Goal: Task Accomplishment & Management: Use online tool/utility

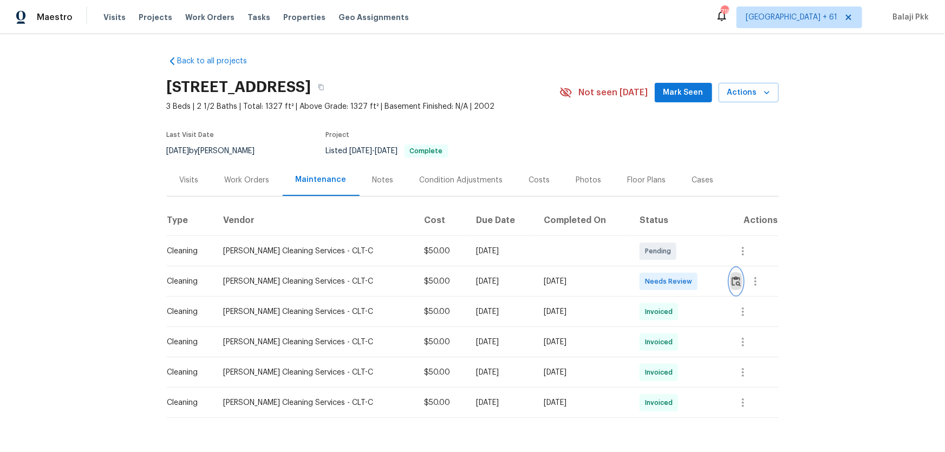
click at [672, 280] on img "button" at bounding box center [736, 281] width 9 height 10
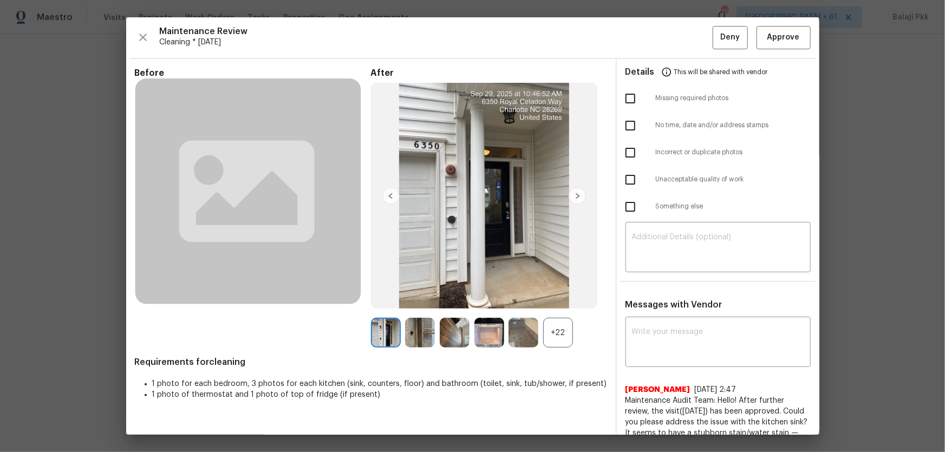
click at [569, 298] on div "+22" at bounding box center [558, 333] width 30 height 30
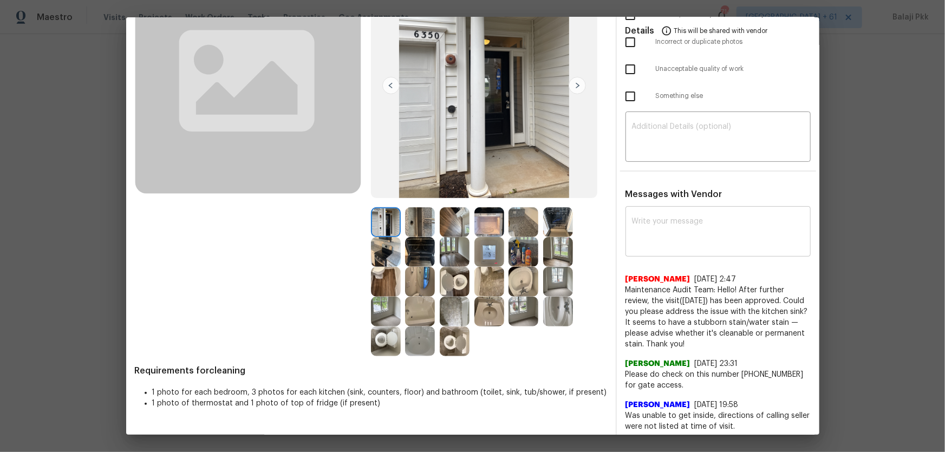
scroll to position [114, 0]
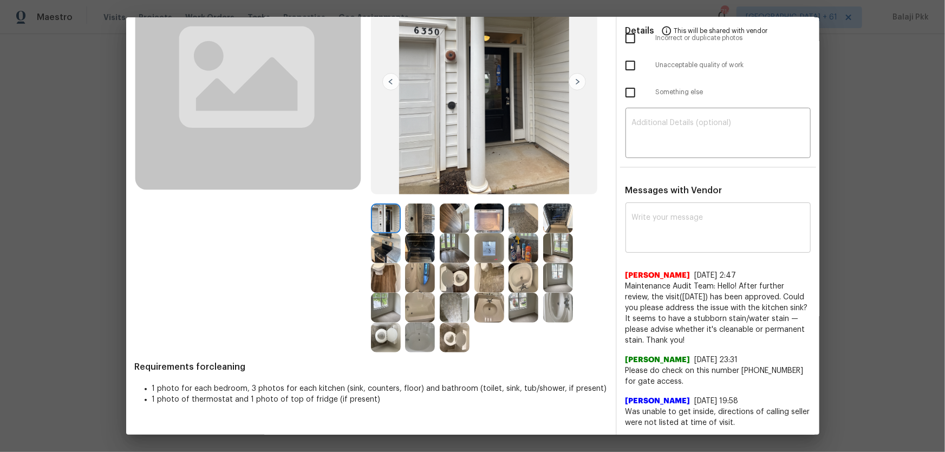
click at [672, 215] on textarea at bounding box center [718, 229] width 172 height 30
paste textarea "Maintenance Audit Team: Hello! After further review, the visit(09/10/2025) has …"
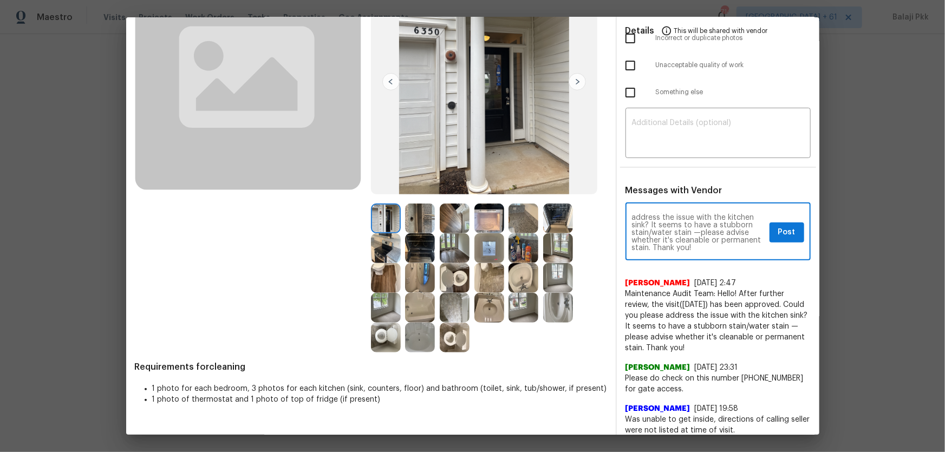
scroll to position [0, 0]
drag, startPoint x: 664, startPoint y: 232, endPoint x: 677, endPoint y: 232, distance: 13.6
click at [664, 232] on textarea "Maintenance Audit Team: Hello! After further review, the visit(09/10/2025) has …" at bounding box center [698, 233] width 133 height 38
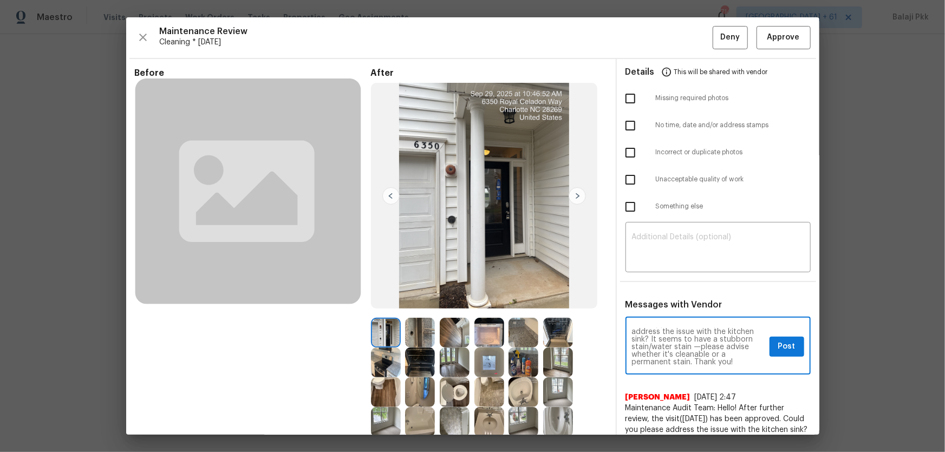
type textarea "Maintenance Audit Team: Hello! After further review, the visit(09/30/2025) has …"
click at [672, 298] on span "Post" at bounding box center [786, 347] width 17 height 14
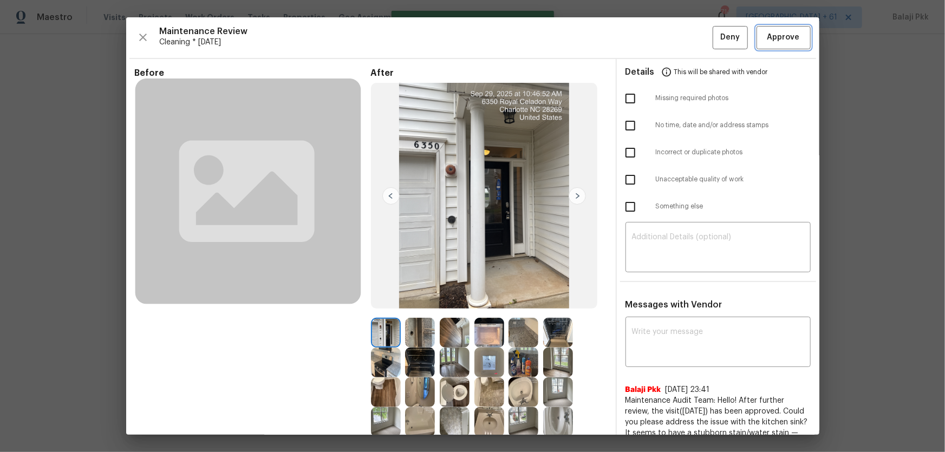
click at [672, 37] on span "Approve" at bounding box center [784, 38] width 33 height 14
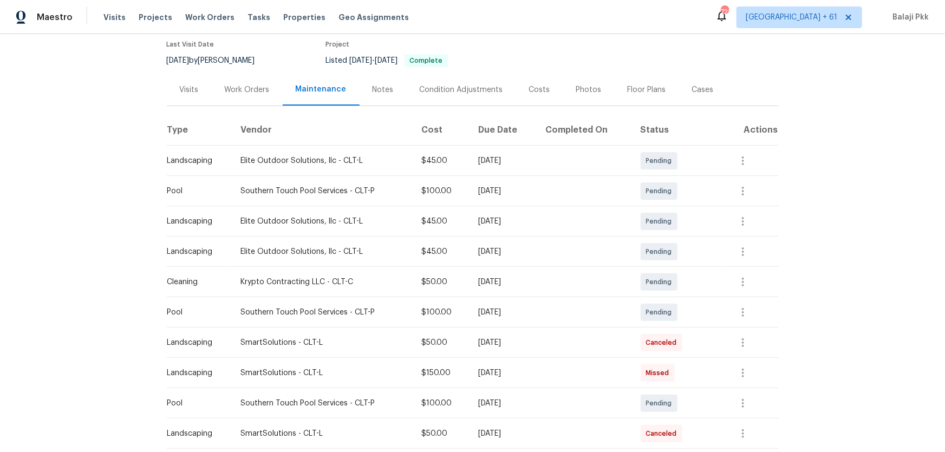
scroll to position [197, 0]
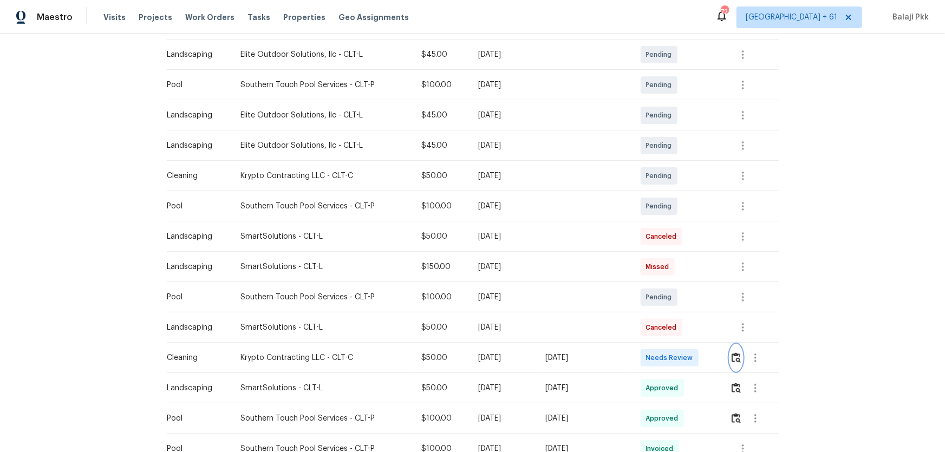
click at [672, 298] on img "button" at bounding box center [736, 358] width 9 height 10
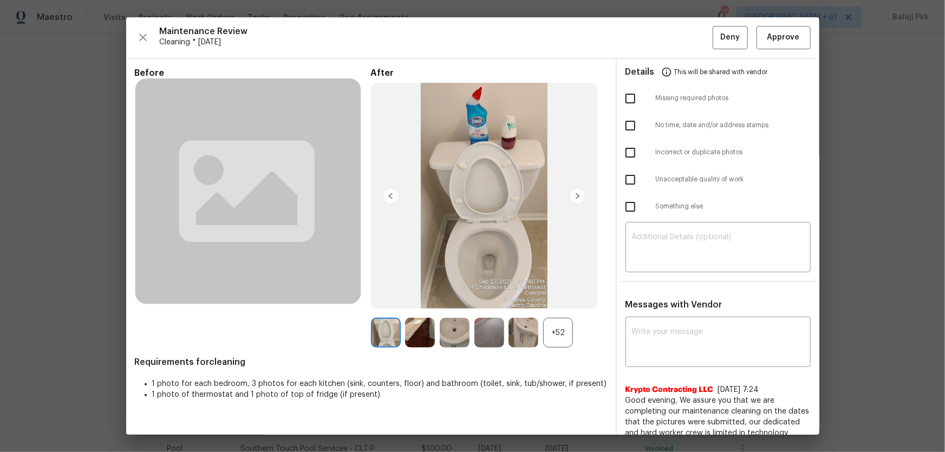
click at [567, 298] on div "+52" at bounding box center [558, 333] width 30 height 30
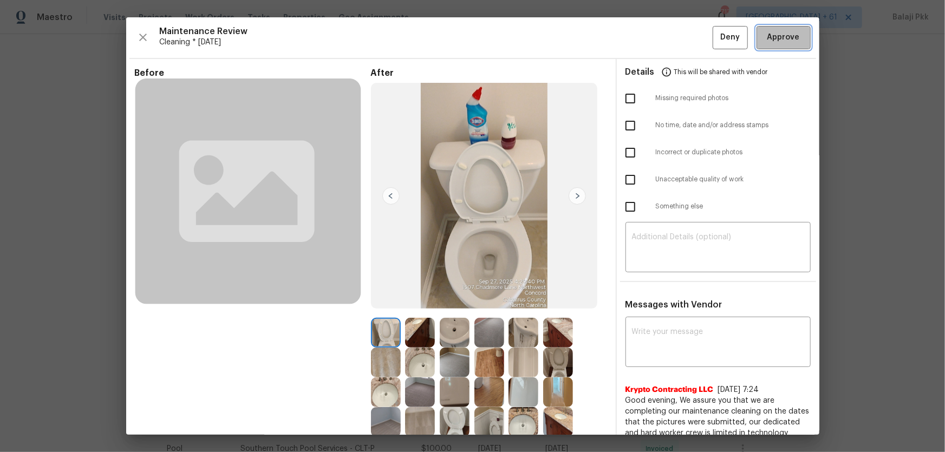
click at [672, 36] on span "Approve" at bounding box center [783, 38] width 37 height 14
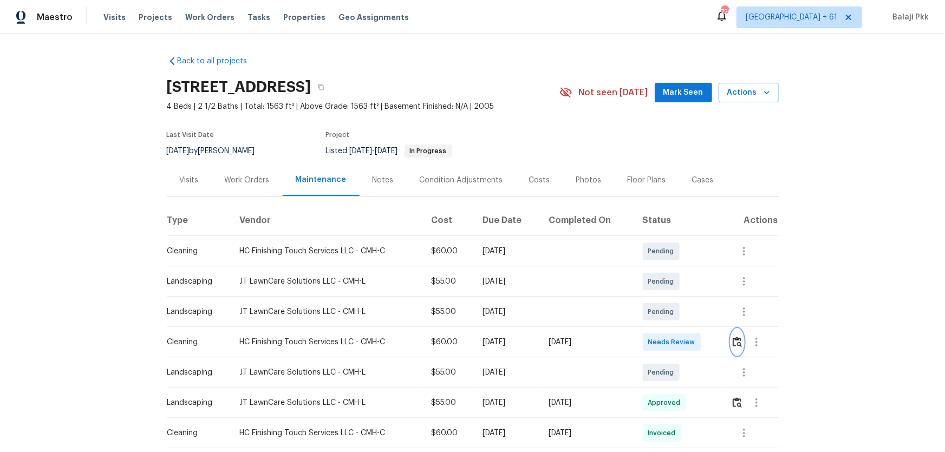
click at [672, 298] on img "button" at bounding box center [737, 342] width 9 height 10
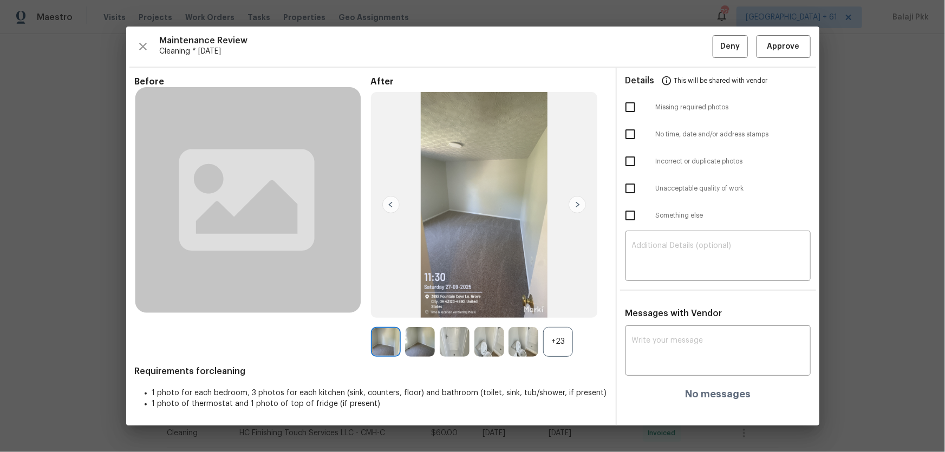
click at [567, 298] on div "+23" at bounding box center [558, 342] width 30 height 30
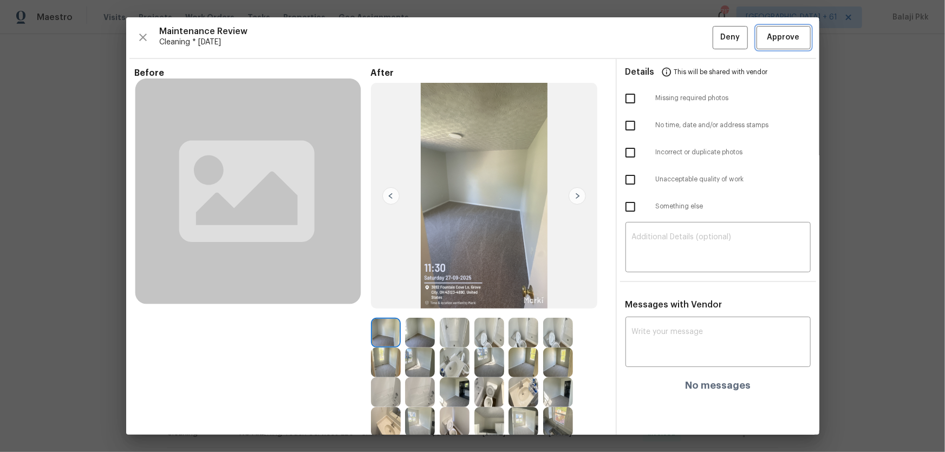
click at [672, 44] on button "Approve" at bounding box center [784, 37] width 54 height 23
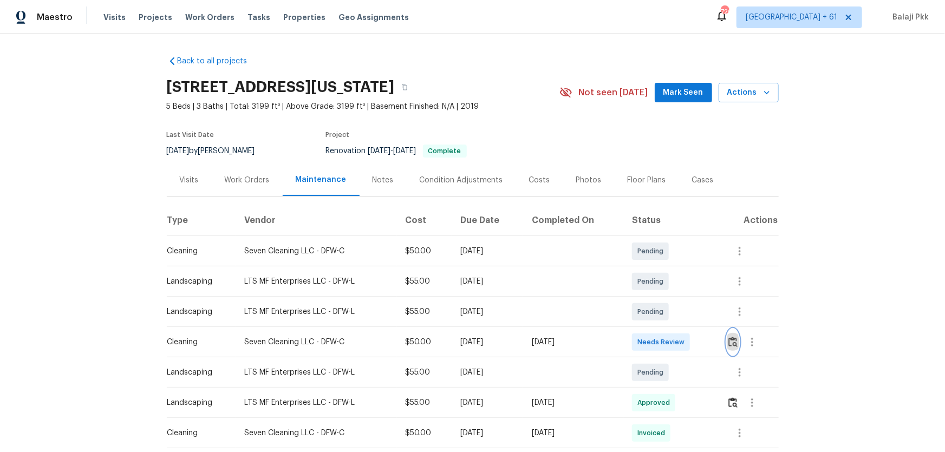
click at [672, 298] on img "button" at bounding box center [733, 342] width 9 height 10
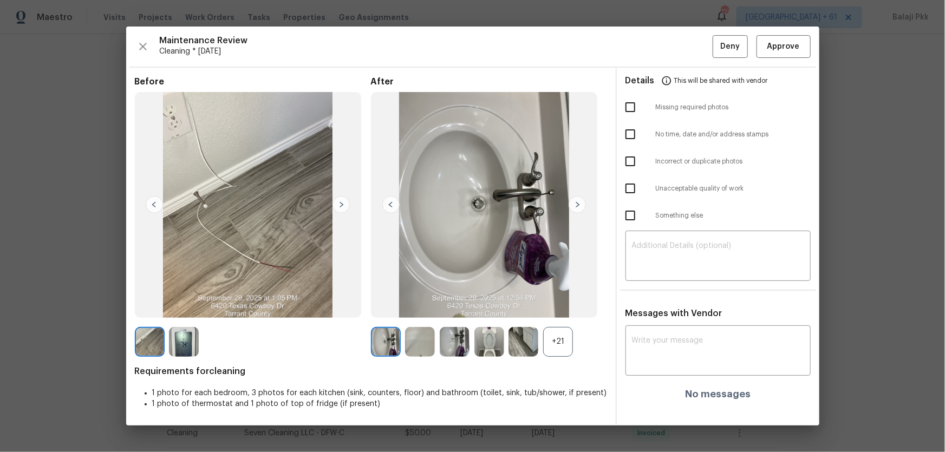
click at [563, 298] on div "+21" at bounding box center [558, 342] width 30 height 30
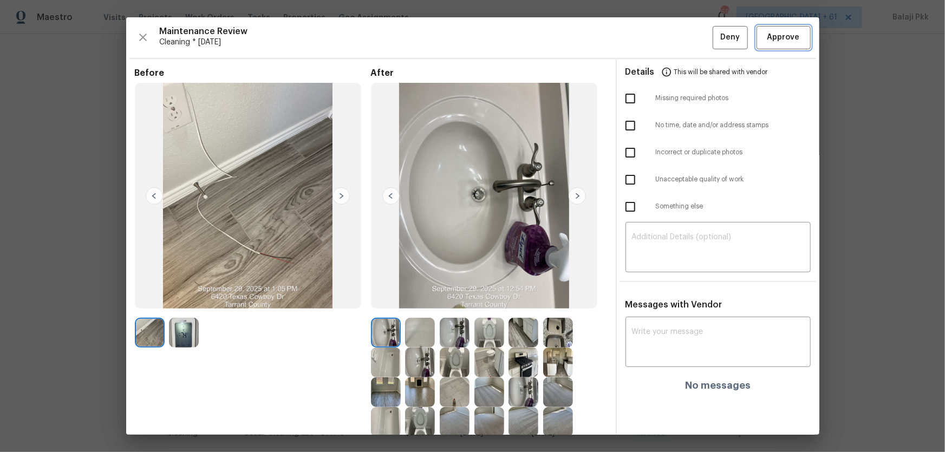
click at [672, 35] on span "Approve" at bounding box center [784, 38] width 33 height 14
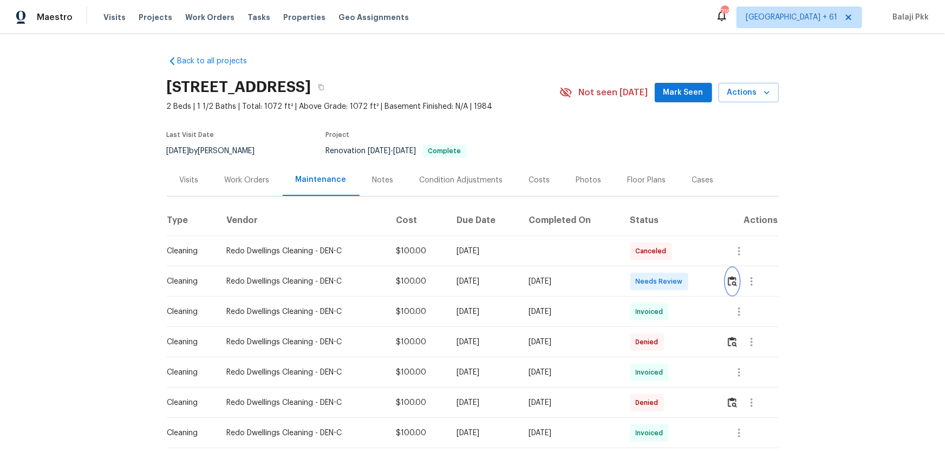
click at [731, 280] on img "button" at bounding box center [732, 281] width 9 height 10
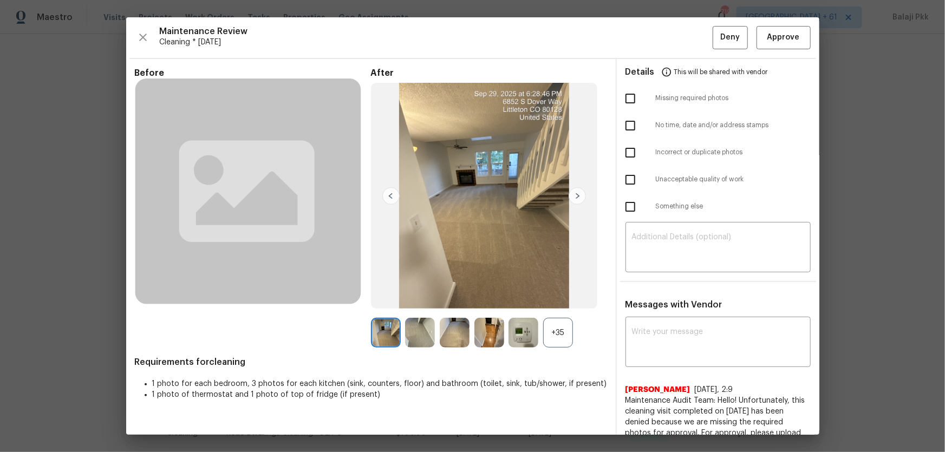
click at [561, 323] on div "+35" at bounding box center [558, 333] width 30 height 30
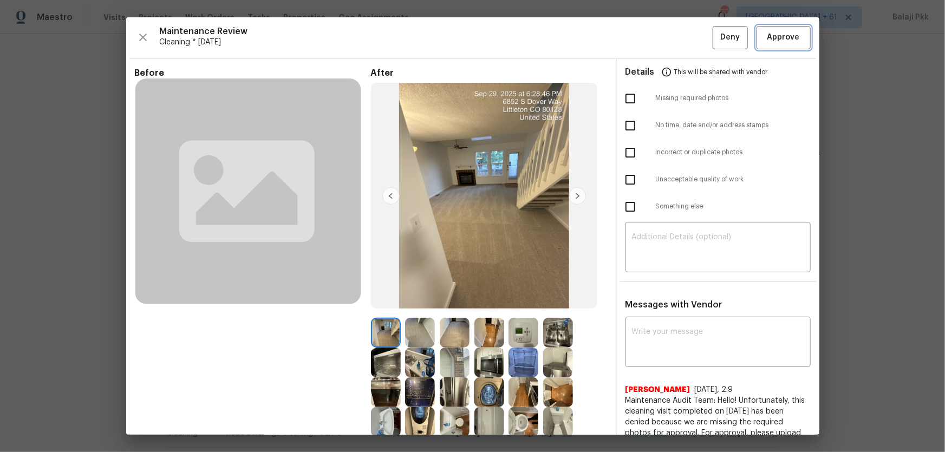
click at [739, 33] on span "Approve" at bounding box center [784, 38] width 33 height 14
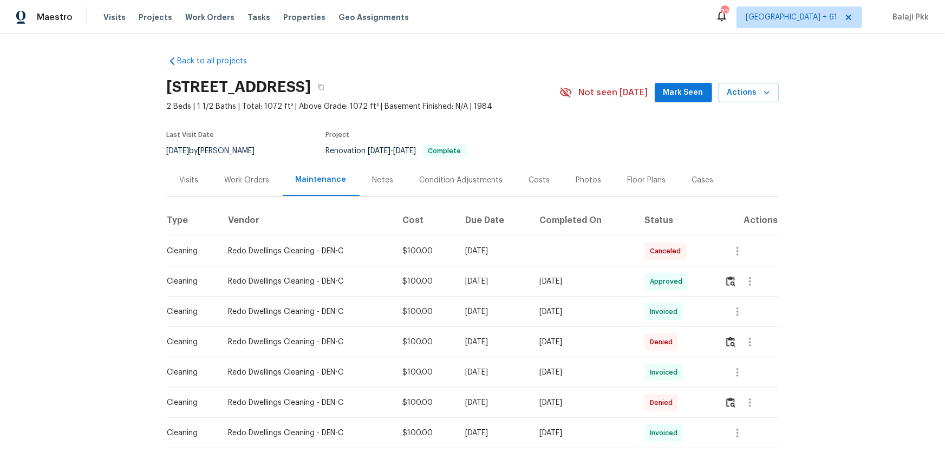
click at [739, 62] on div "Back to all projects 6852 S Dover Way, Littleton, CO 80128 2 Beds | 1 1/2 Baths…" at bounding box center [472, 243] width 945 height 418
click at [739, 52] on div "Back to all projects 6852 S Dover Way, Littleton, CO 80128 2 Beds | 1 1/2 Baths…" at bounding box center [473, 354] width 612 height 614
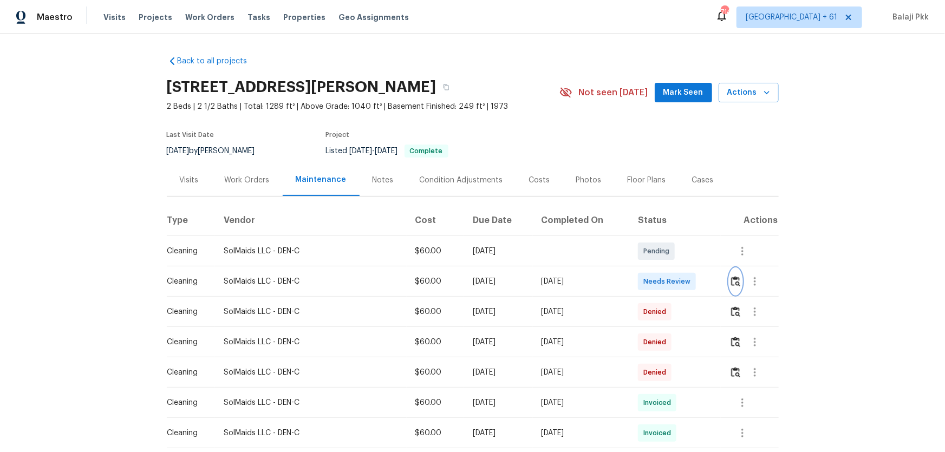
click at [672, 282] on img "button" at bounding box center [735, 281] width 9 height 10
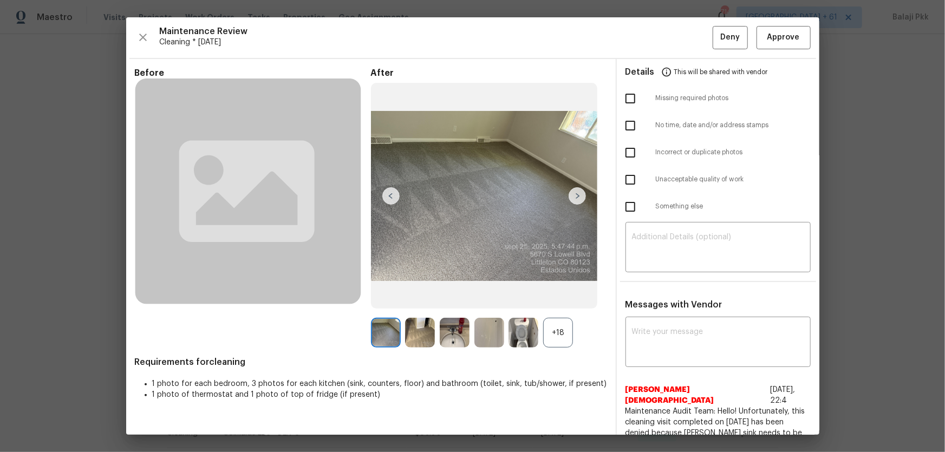
click at [573, 298] on div "+18" at bounding box center [489, 333] width 236 height 30
click at [560, 298] on div "+18" at bounding box center [558, 333] width 30 height 30
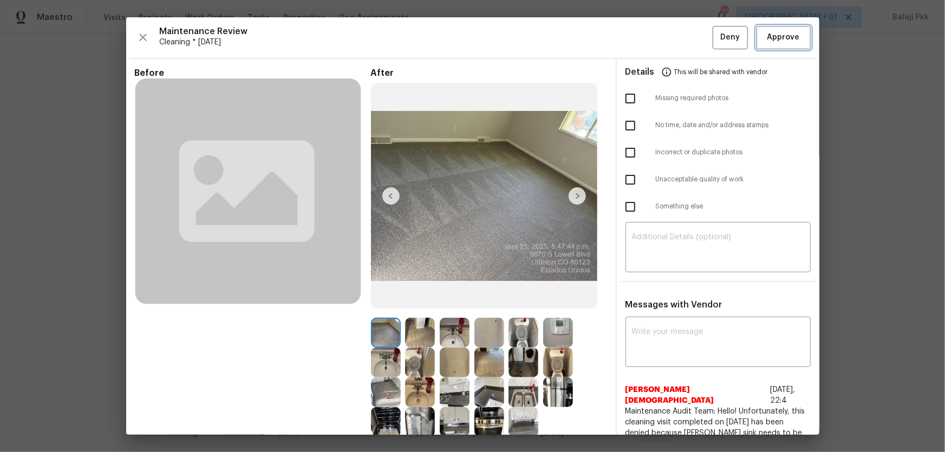
click at [672, 40] on span "Approve" at bounding box center [784, 38] width 33 height 14
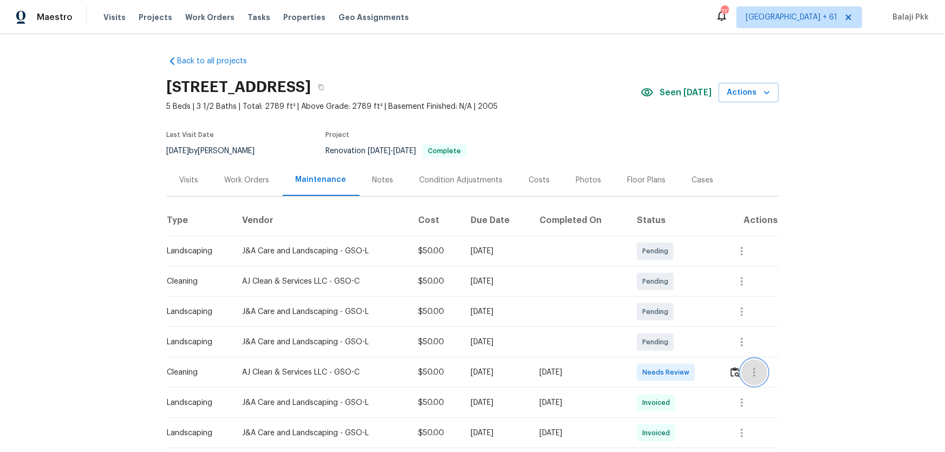
click at [672, 298] on button "button" at bounding box center [755, 373] width 26 height 26
click at [672, 298] on div at bounding box center [472, 226] width 945 height 452
click at [672, 298] on img "button" at bounding box center [735, 372] width 9 height 10
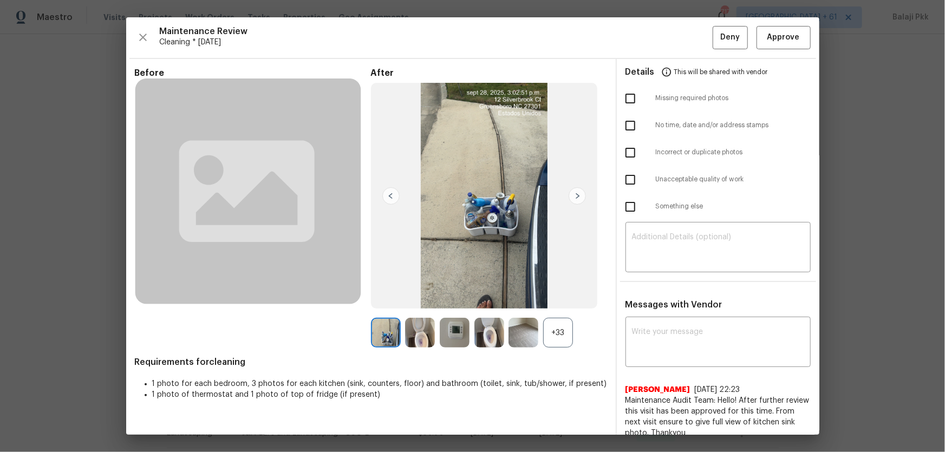
click at [561, 298] on div "+33" at bounding box center [558, 333] width 30 height 30
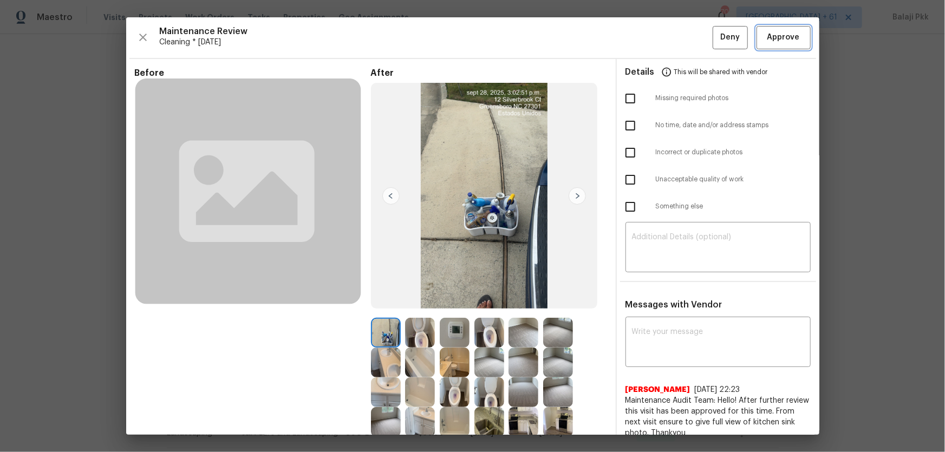
drag, startPoint x: 763, startPoint y: 39, endPoint x: 742, endPoint y: 46, distance: 22.8
click at [672, 38] on span "Approve" at bounding box center [784, 38] width 33 height 14
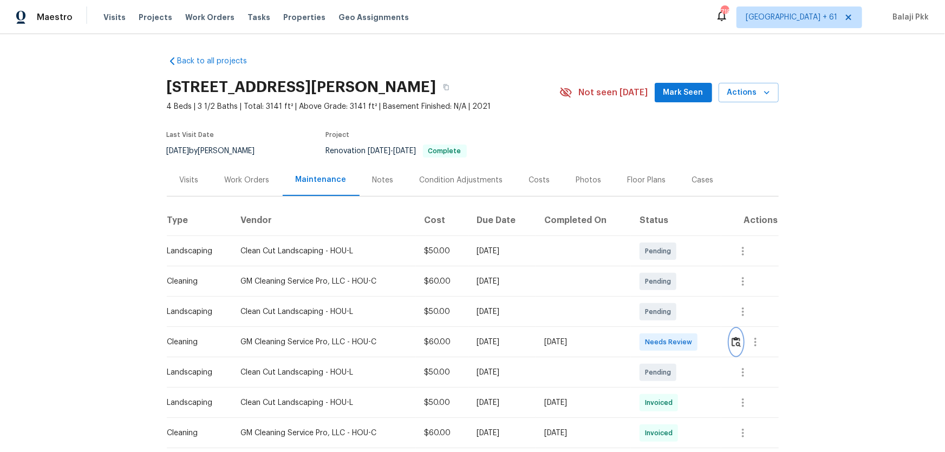
click at [672, 298] on img "button" at bounding box center [736, 342] width 9 height 10
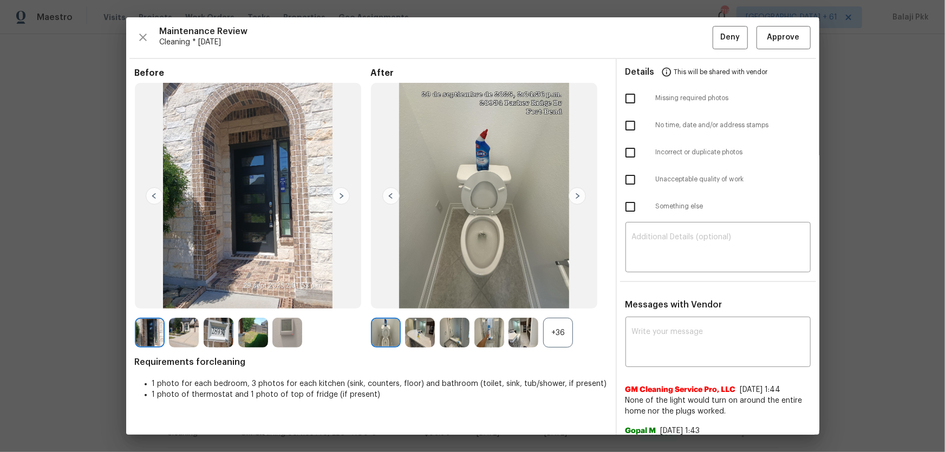
click at [562, 298] on div "+36" at bounding box center [558, 333] width 30 height 30
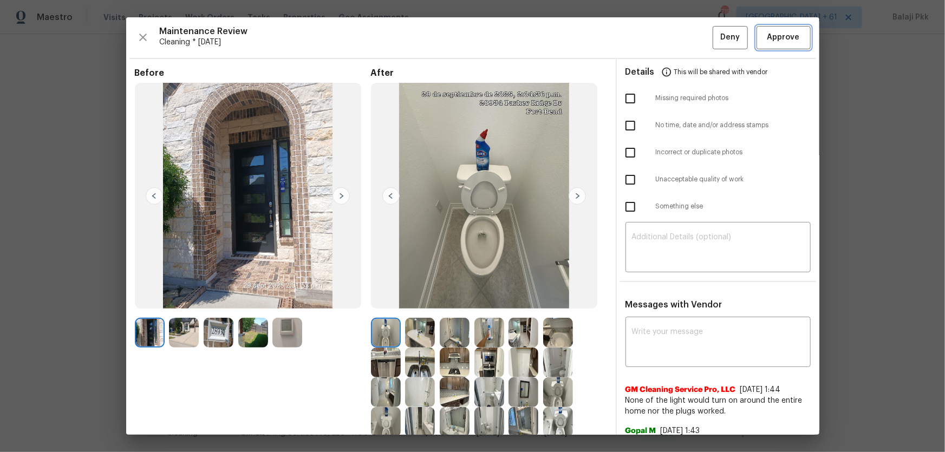
click at [672, 37] on span "Approve" at bounding box center [784, 38] width 33 height 14
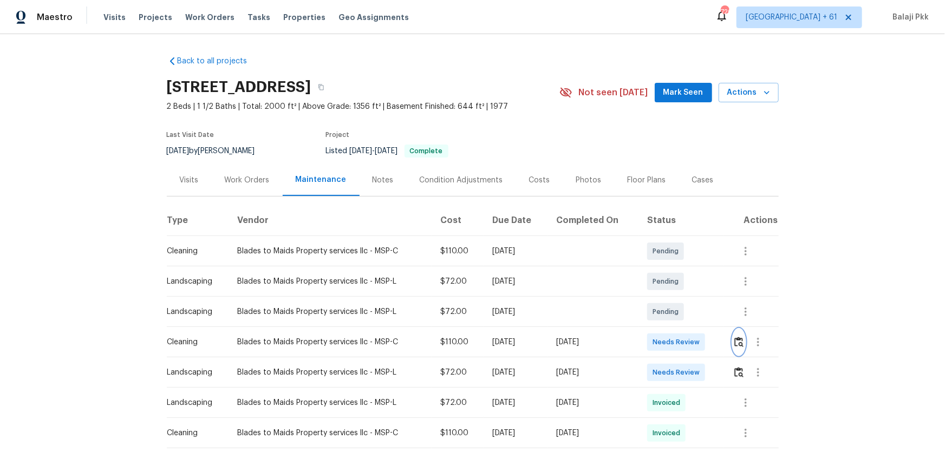
click at [672, 298] on button "button" at bounding box center [739, 342] width 12 height 26
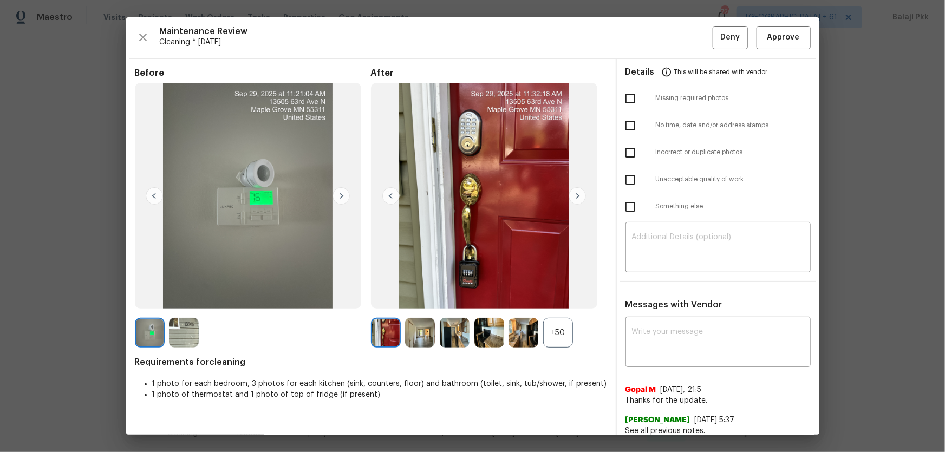
click at [566, 298] on div "+50" at bounding box center [558, 333] width 30 height 30
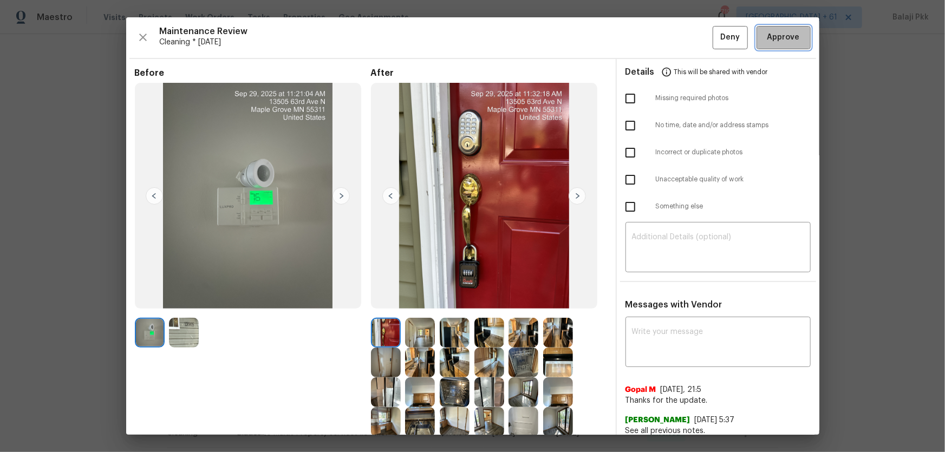
drag, startPoint x: 760, startPoint y: 27, endPoint x: 758, endPoint y: 21, distance: 6.9
click at [672, 27] on button "Approve" at bounding box center [784, 37] width 54 height 23
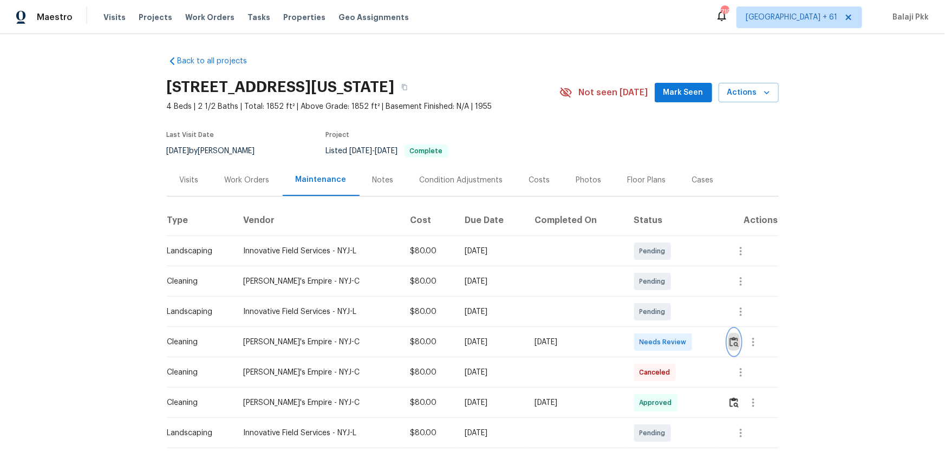
click at [672, 298] on img "button" at bounding box center [734, 342] width 9 height 10
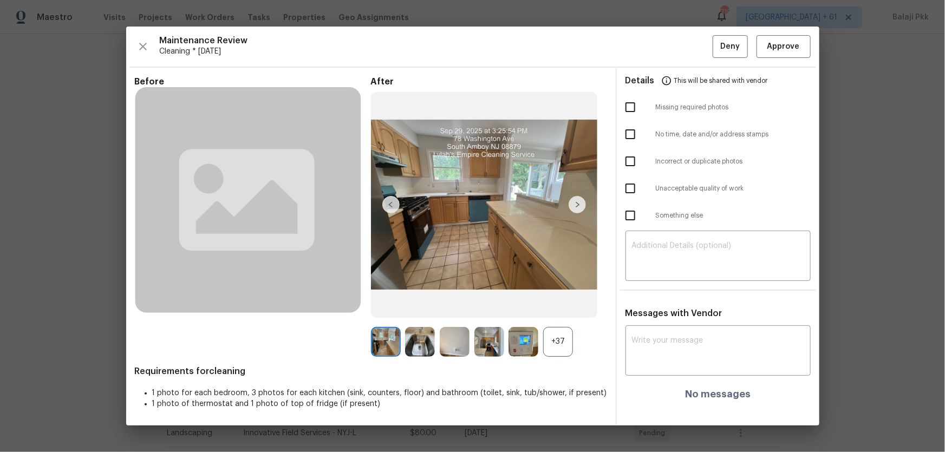
click at [570, 298] on div "+37" at bounding box center [558, 342] width 30 height 30
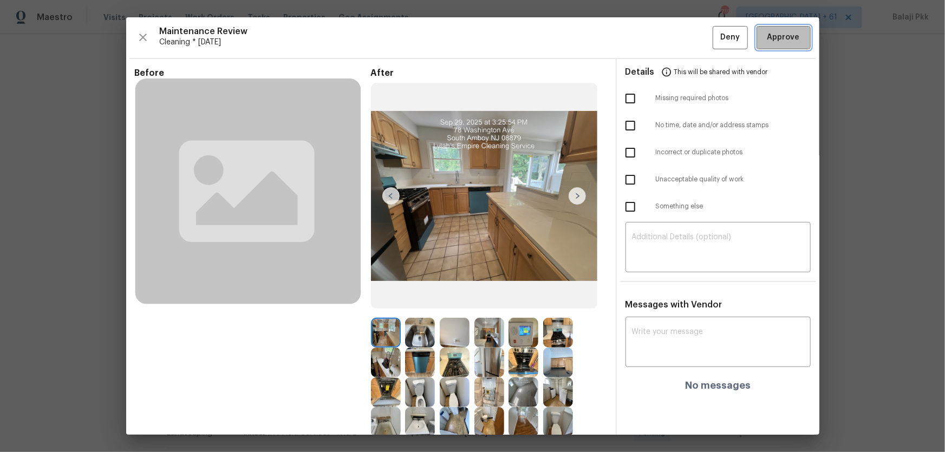
click at [672, 42] on span "Approve" at bounding box center [784, 38] width 33 height 14
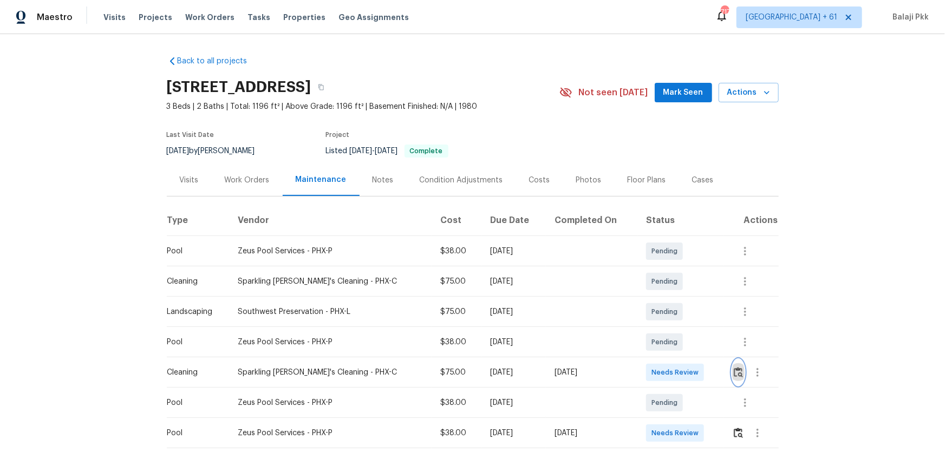
click at [672, 298] on img "button" at bounding box center [738, 372] width 9 height 10
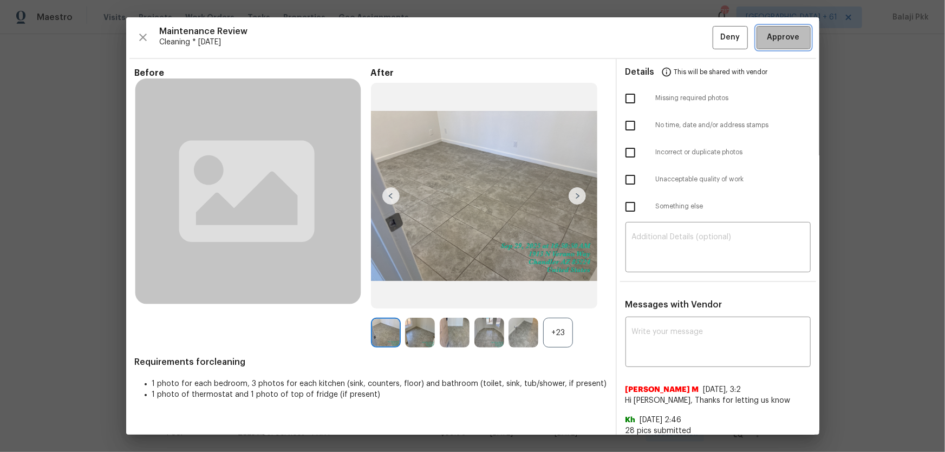
click at [672, 40] on span "Approve" at bounding box center [784, 38] width 33 height 14
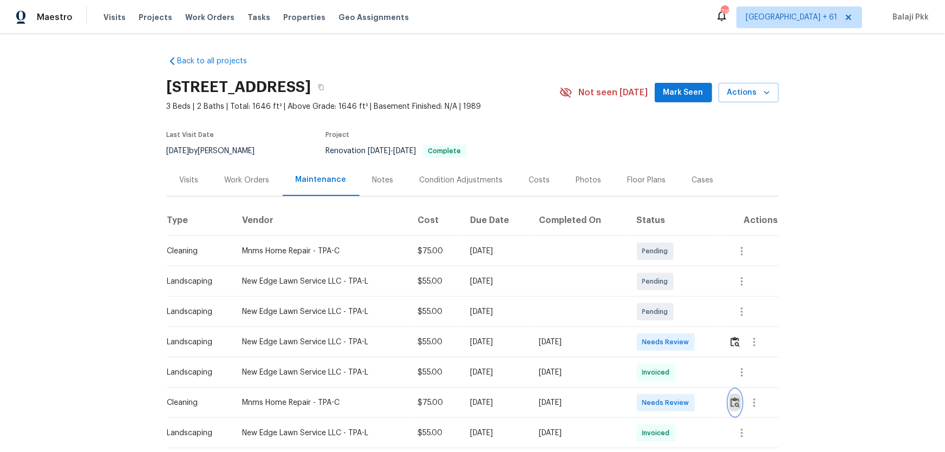
click at [672, 298] on img "button" at bounding box center [735, 403] width 9 height 10
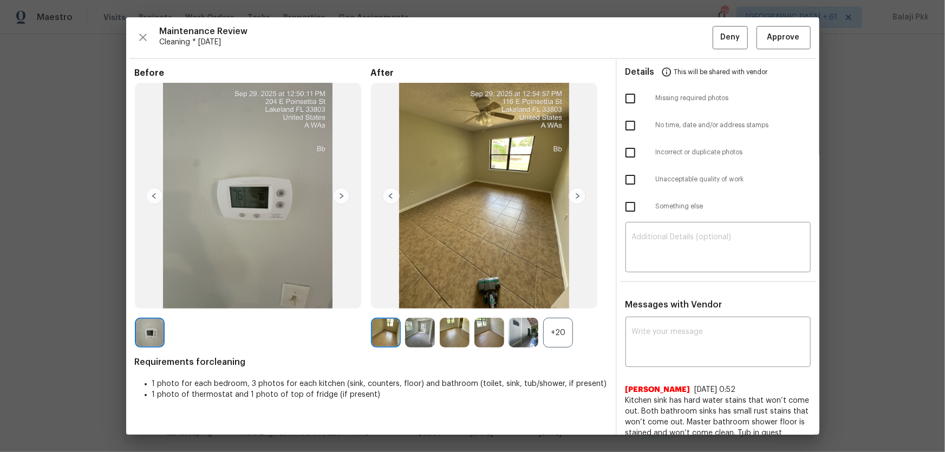
click at [556, 298] on div "+20" at bounding box center [558, 333] width 30 height 30
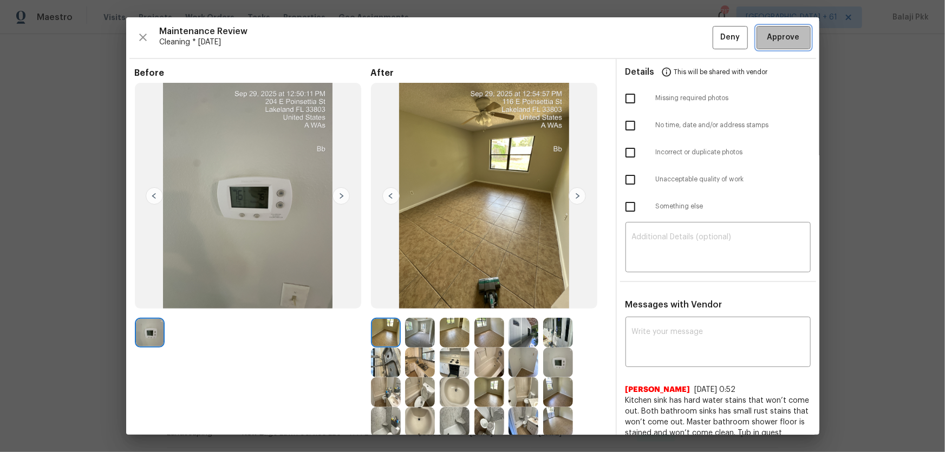
click at [672, 38] on span "Approve" at bounding box center [783, 38] width 37 height 14
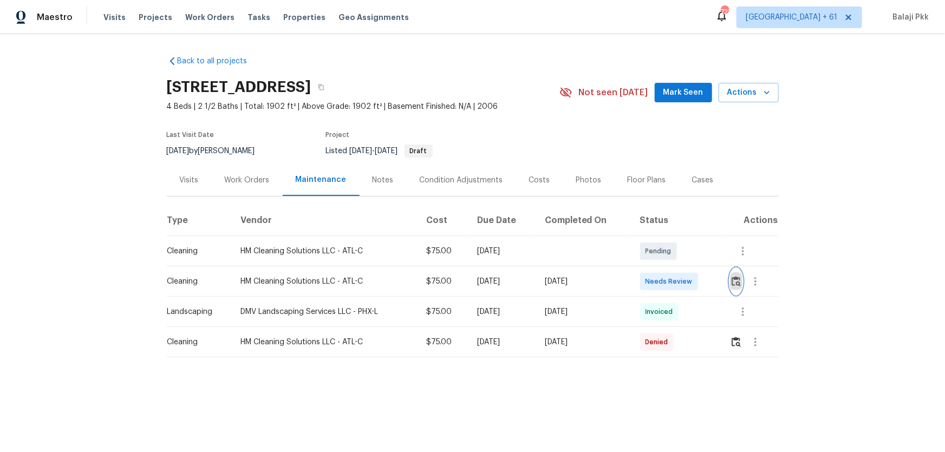
click at [672, 283] on img "button" at bounding box center [736, 281] width 9 height 10
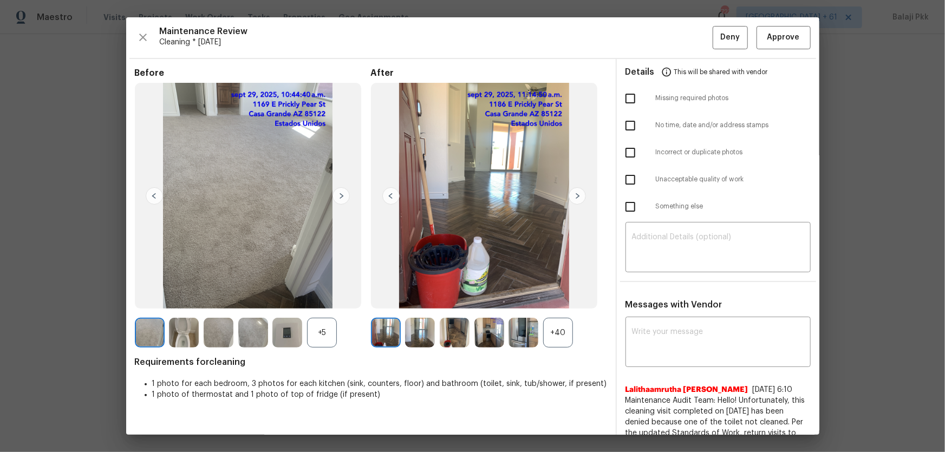
drag, startPoint x: 564, startPoint y: 328, endPoint x: 548, endPoint y: 303, distance: 29.3
click at [562, 298] on div "+40" at bounding box center [558, 333] width 30 height 30
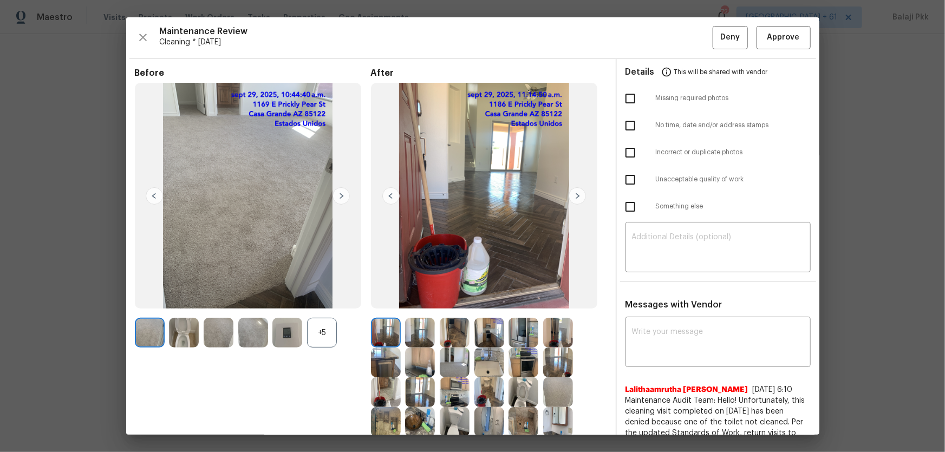
click at [321, 298] on div "+5" at bounding box center [322, 333] width 30 height 30
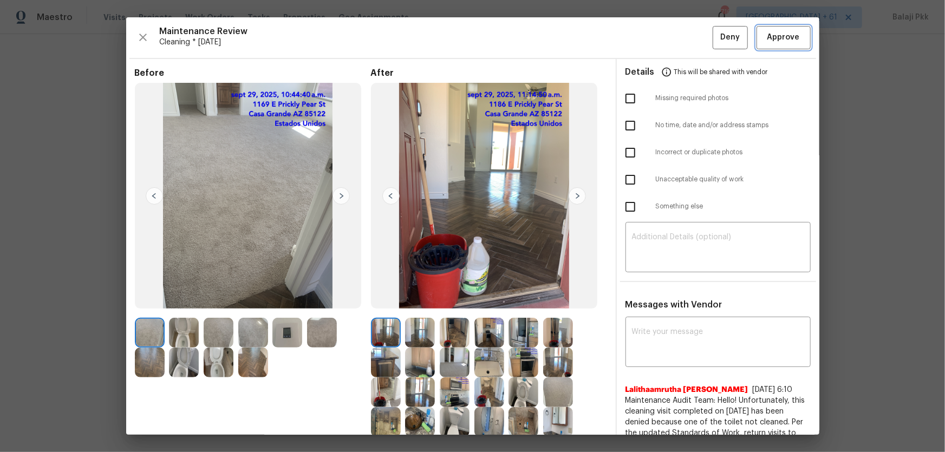
click at [672, 37] on button "Approve" at bounding box center [784, 37] width 54 height 23
